Goal: Check status: Check status

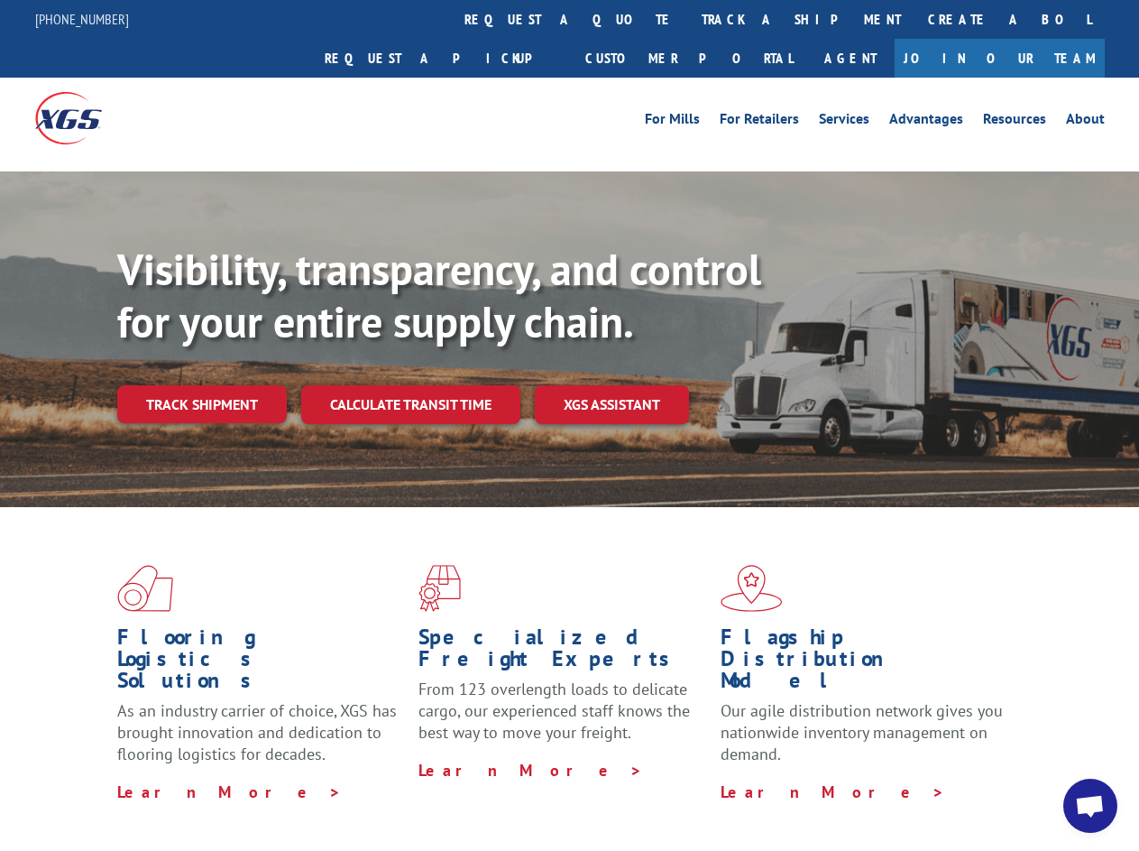
click at [569, 425] on div "Visibility, transparency, and control for your entire supply chain. Track shipm…" at bounding box center [628, 370] width 1022 height 252
click at [688, 19] on link "track a shipment" at bounding box center [801, 19] width 226 height 39
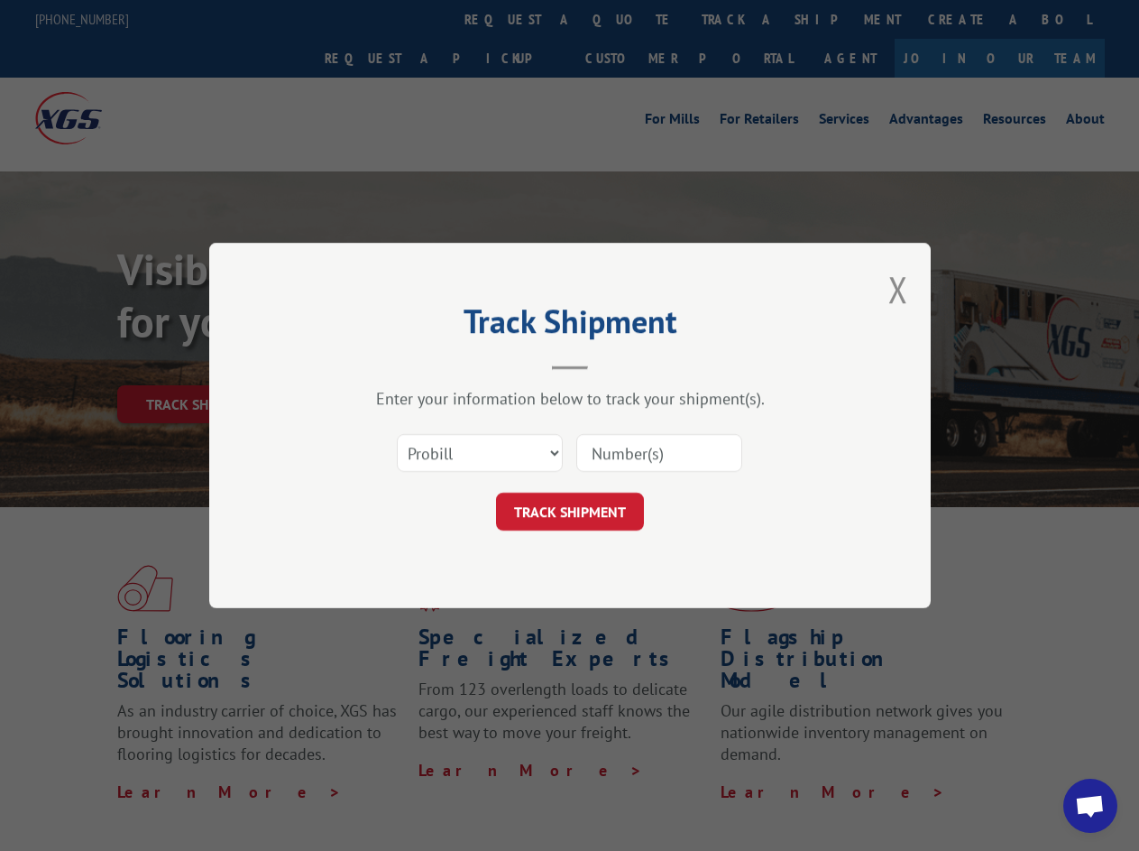
click at [630, 19] on div "Track Shipment Enter your information below to track your shipment(s). Select c…" at bounding box center [569, 425] width 1139 height 851
click at [742, 19] on div "Track Shipment Enter your information below to track your shipment(s). Select c…" at bounding box center [569, 425] width 1139 height 851
click at [201, 364] on div "Track Shipment Enter your information below to track your shipment(s). Select c…" at bounding box center [569, 425] width 1139 height 851
click at [409, 364] on header "Track Shipment" at bounding box center [569, 338] width 541 height 61
click at [612, 364] on header "Track Shipment" at bounding box center [569, 338] width 541 height 61
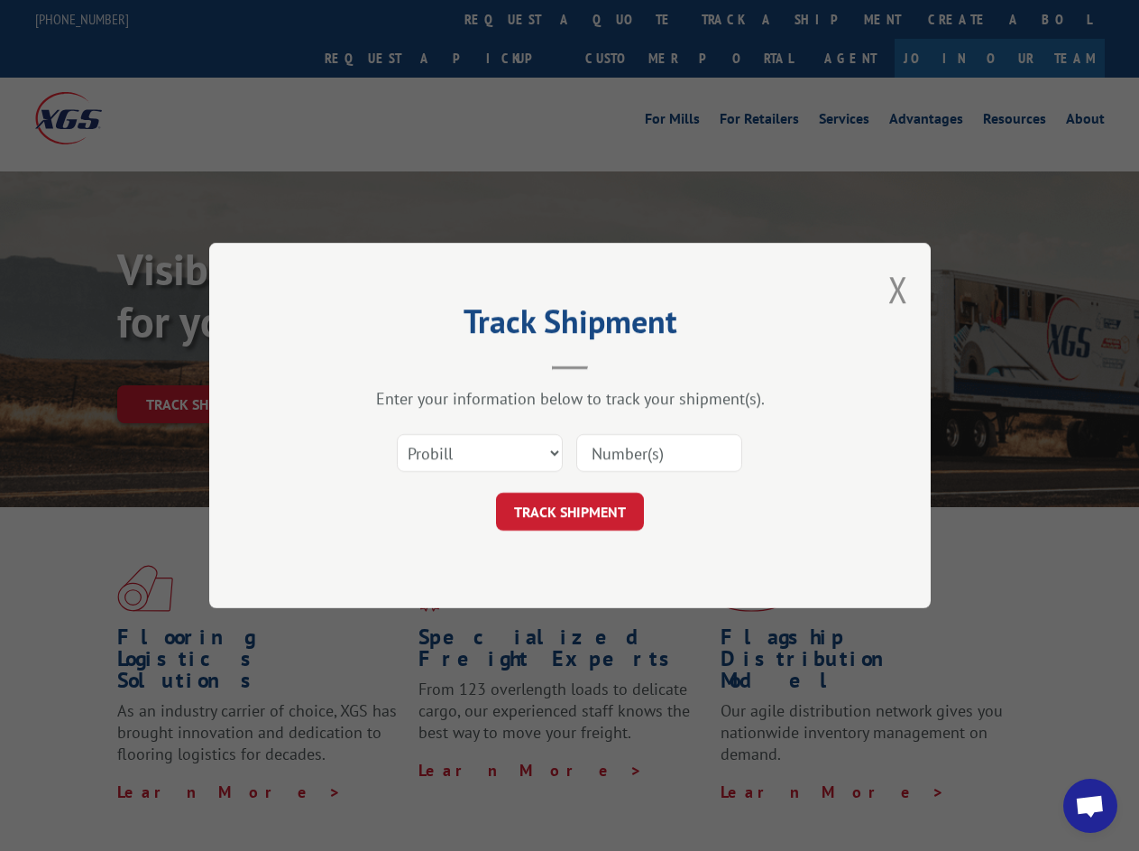
click at [1090, 805] on span "Open chat" at bounding box center [1090, 807] width 30 height 25
